Goal: Task Accomplishment & Management: Use online tool/utility

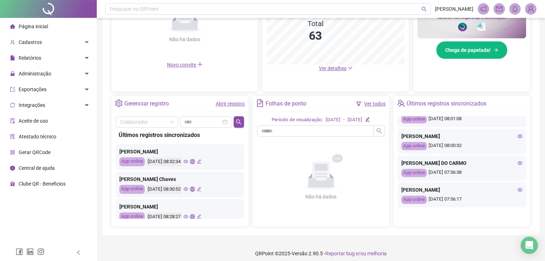
scroll to position [204, 0]
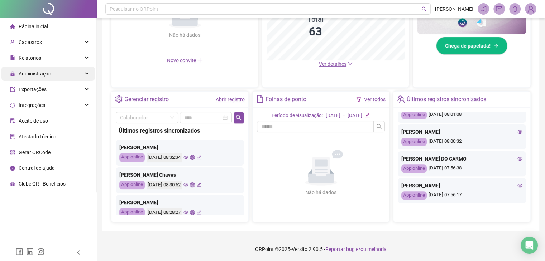
click at [29, 79] on span "Administração" at bounding box center [30, 74] width 41 height 14
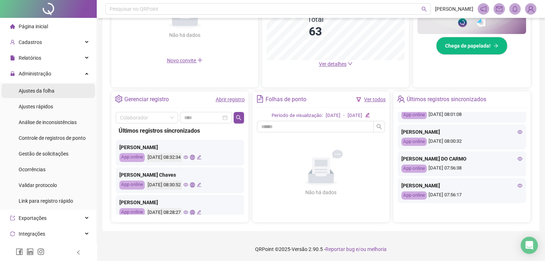
click at [50, 92] on span "Ajustes da folha" at bounding box center [37, 91] width 36 height 6
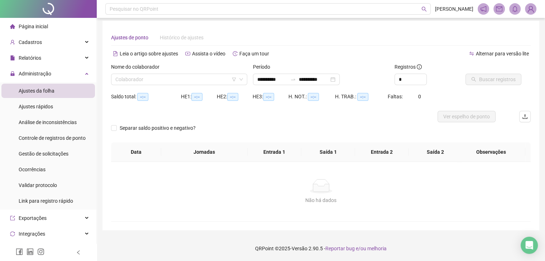
scroll to position [3, 0]
type input "**********"
click at [239, 80] on icon "down" at bounding box center [241, 79] width 4 height 4
click at [188, 78] on input "search" at bounding box center [175, 79] width 121 height 11
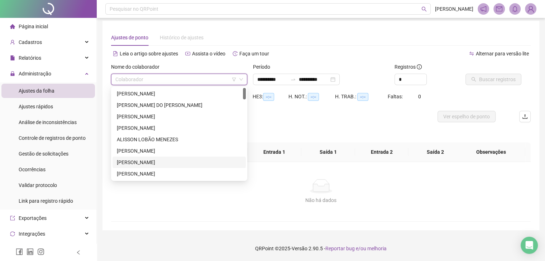
click at [148, 166] on div "[PERSON_NAME]" at bounding box center [179, 163] width 125 height 8
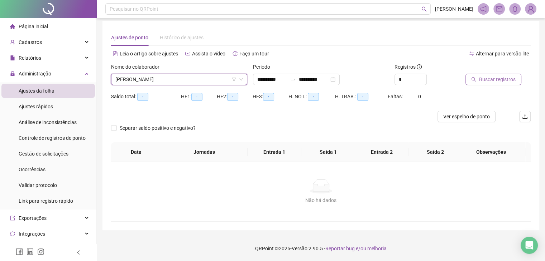
click at [489, 79] on span "Buscar registros" at bounding box center [497, 80] width 37 height 8
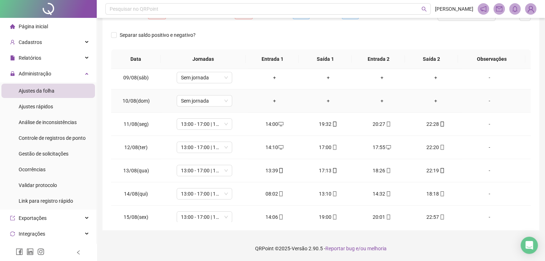
scroll to position [241, 0]
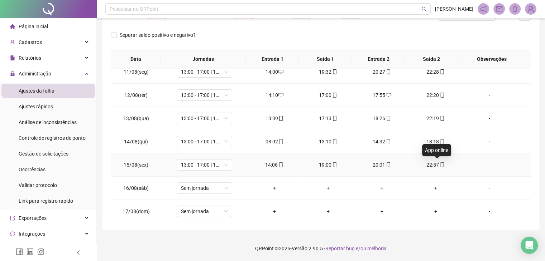
click at [440, 163] on icon "mobile" at bounding box center [441, 165] width 3 height 5
type input "**********"
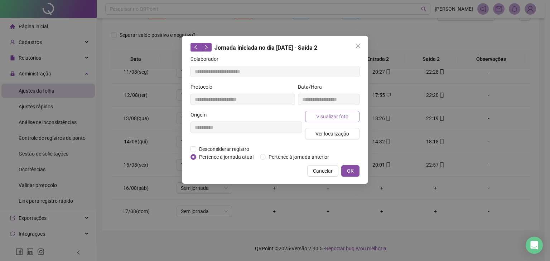
click at [337, 113] on span "Visualizar foto" at bounding box center [332, 117] width 32 height 8
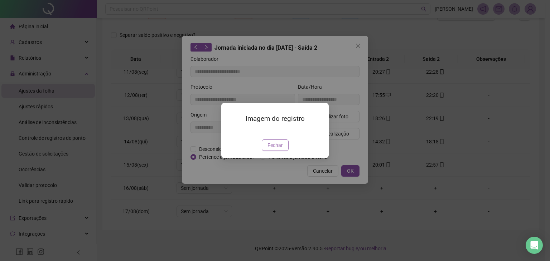
click at [277, 149] on span "Fechar" at bounding box center [274, 145] width 15 height 8
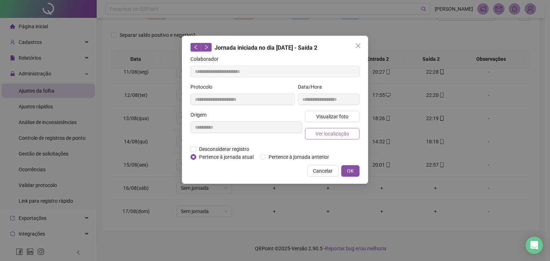
click at [330, 135] on span "Ver localização" at bounding box center [332, 134] width 34 height 8
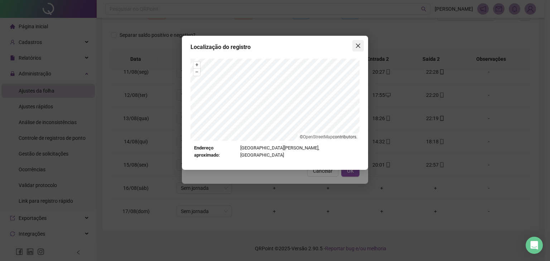
click at [359, 46] on icon "close" at bounding box center [358, 46] width 6 height 6
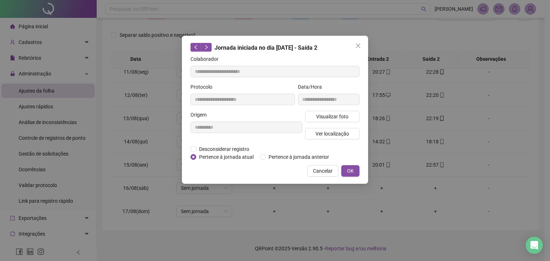
click at [348, 169] on span "OK" at bounding box center [350, 171] width 7 height 8
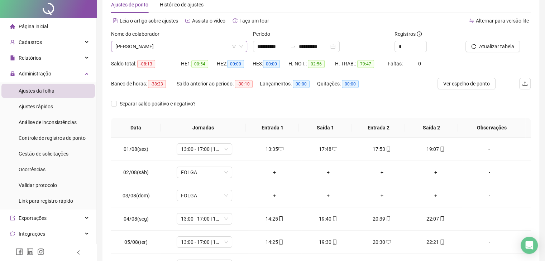
scroll to position [0, 0]
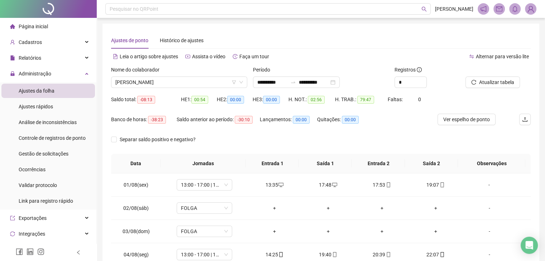
click at [34, 26] on span "Página inicial" at bounding box center [33, 27] width 29 height 6
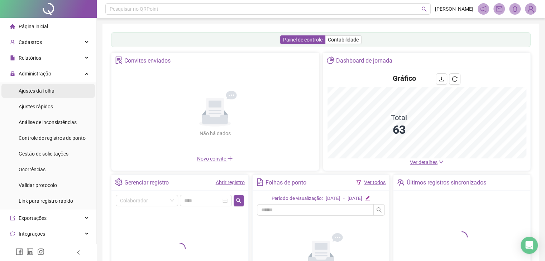
click at [40, 89] on span "Ajustes da folha" at bounding box center [37, 91] width 36 height 6
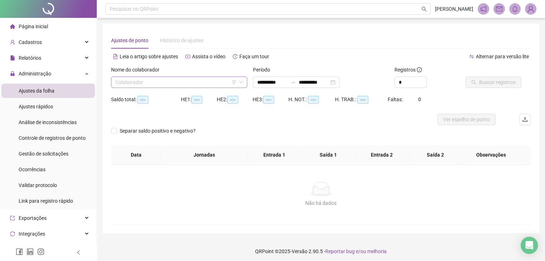
type input "**********"
click at [198, 80] on input "search" at bounding box center [175, 82] width 121 height 11
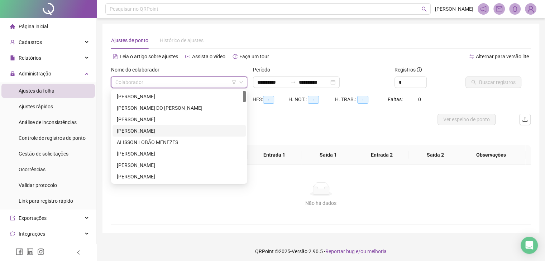
scroll to position [179, 0]
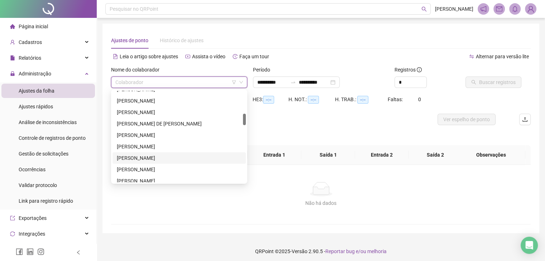
click at [162, 159] on div "[PERSON_NAME]" at bounding box center [179, 158] width 125 height 8
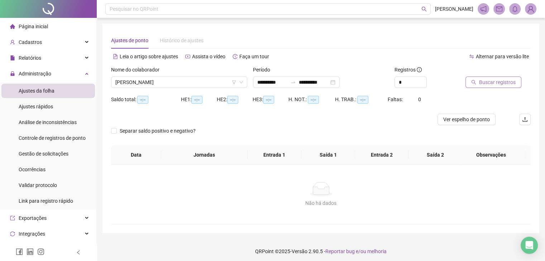
drag, startPoint x: 488, startPoint y: 90, endPoint x: 487, endPoint y: 85, distance: 5.2
click at [488, 89] on div "Buscar registros" at bounding box center [497, 80] width 71 height 28
click at [486, 83] on span "Buscar registros" at bounding box center [497, 82] width 37 height 8
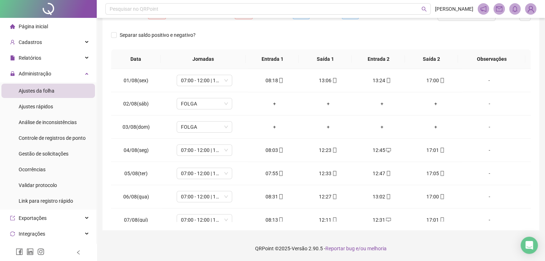
scroll to position [0, 0]
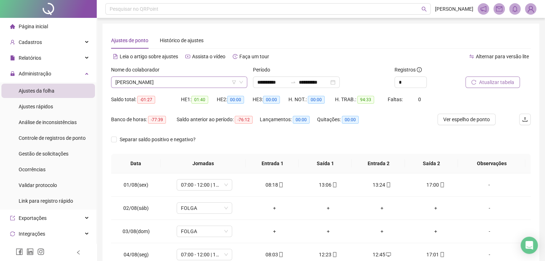
click at [203, 83] on span "[PERSON_NAME]" at bounding box center [178, 82] width 127 height 11
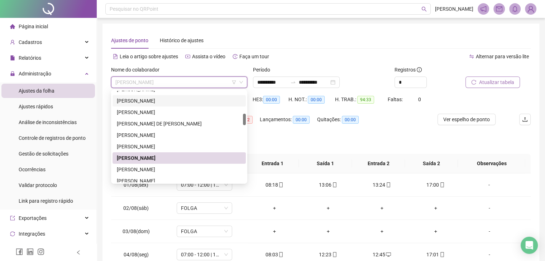
click at [153, 101] on div "[PERSON_NAME]" at bounding box center [179, 101] width 125 height 8
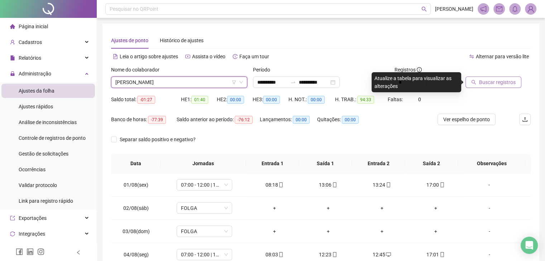
click at [495, 82] on span "Buscar registros" at bounding box center [497, 82] width 37 height 8
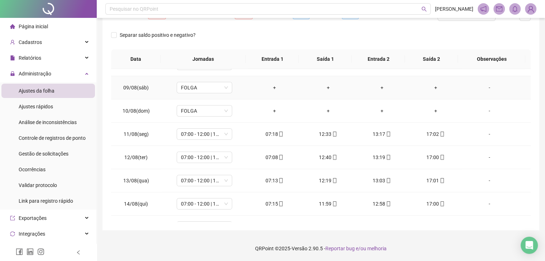
scroll to position [241, 0]
